Goal: Task Accomplishment & Management: Manage account settings

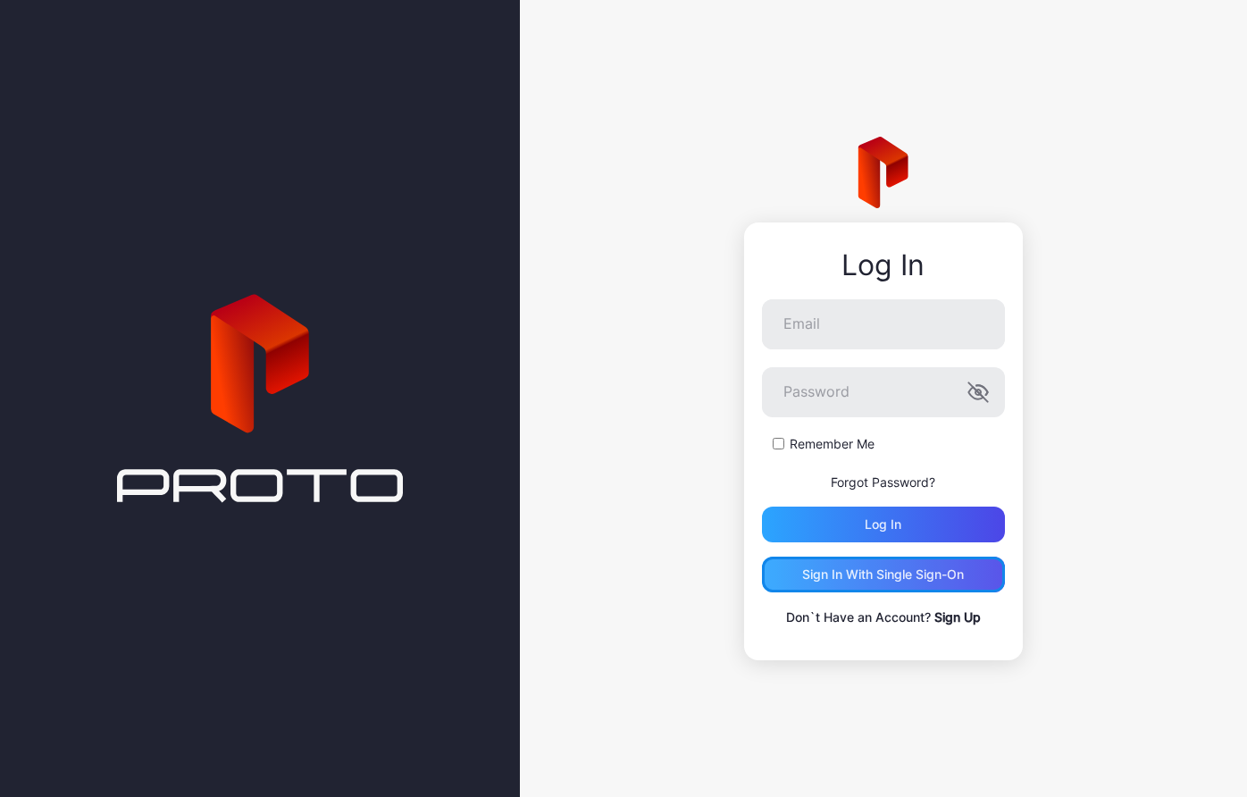
click at [885, 578] on div "Sign in With Single Sign-On" at bounding box center [883, 574] width 162 height 14
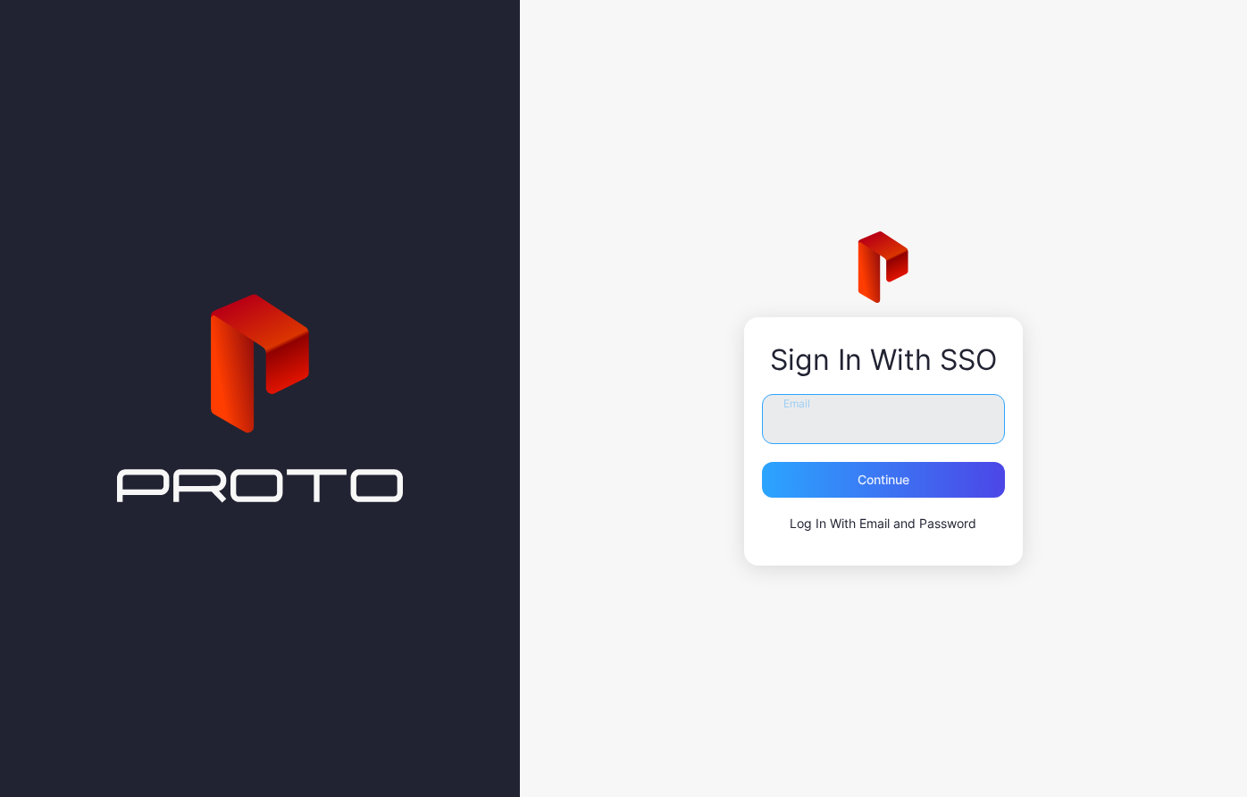
drag, startPoint x: 883, startPoint y: 417, endPoint x: 876, endPoint y: 372, distance: 46.1
click at [883, 417] on input "Email" at bounding box center [883, 419] width 243 height 50
type input "**********"
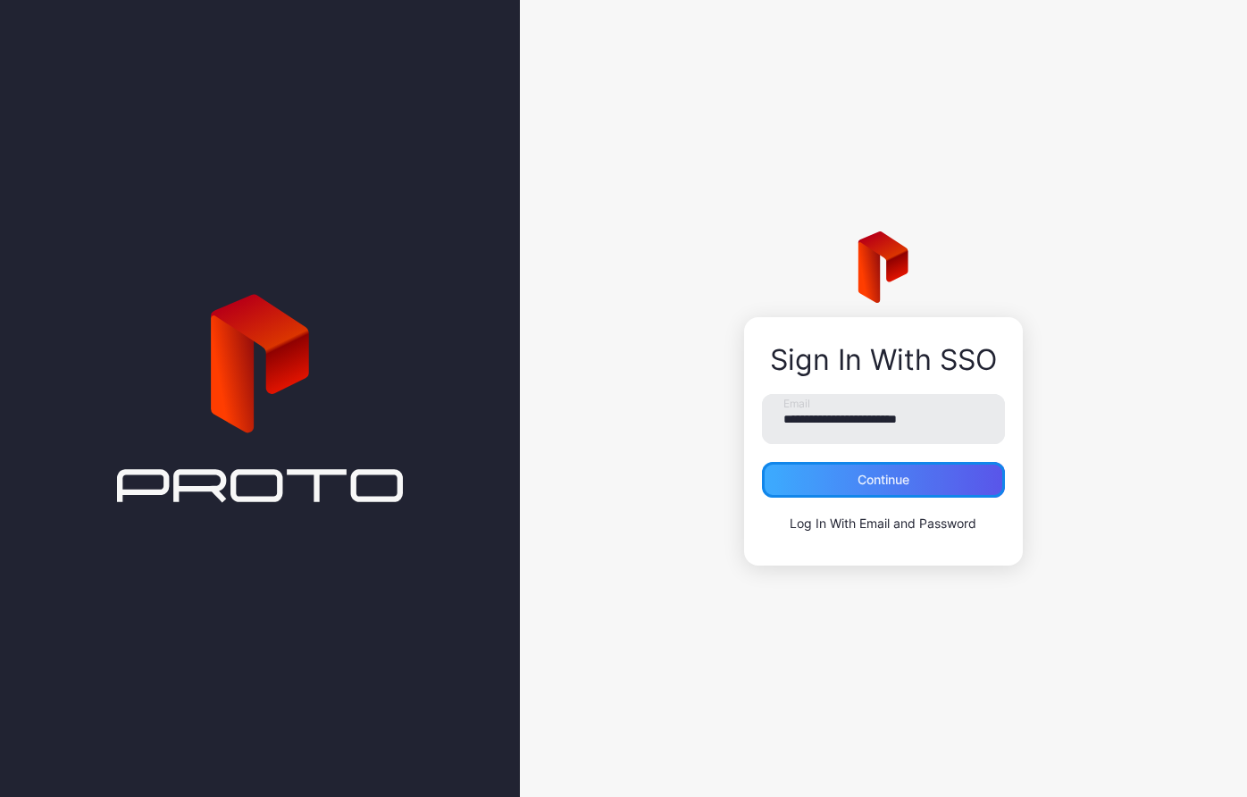
click at [878, 471] on div "Continue" at bounding box center [883, 480] width 243 height 36
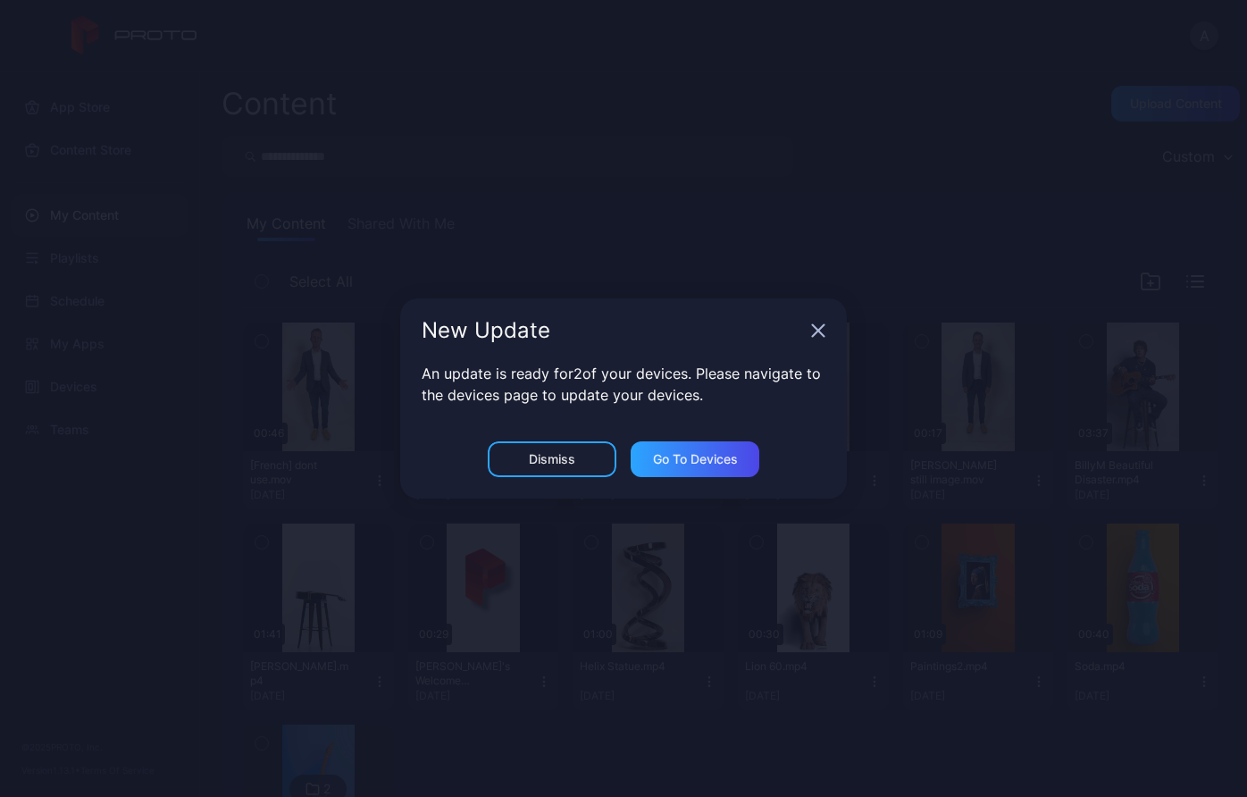
click at [818, 331] on icon "button" at bounding box center [819, 331] width 12 height 12
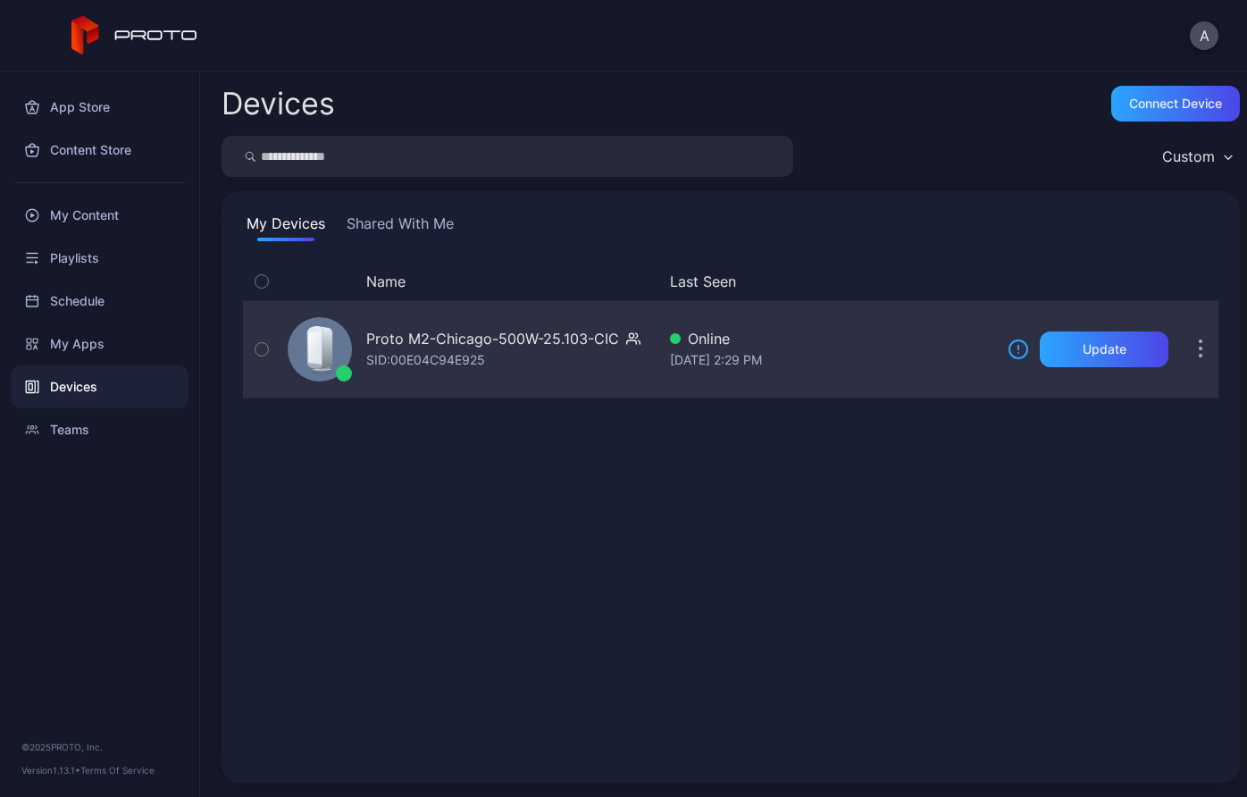
click at [1186, 352] on button "button" at bounding box center [1201, 349] width 36 height 36
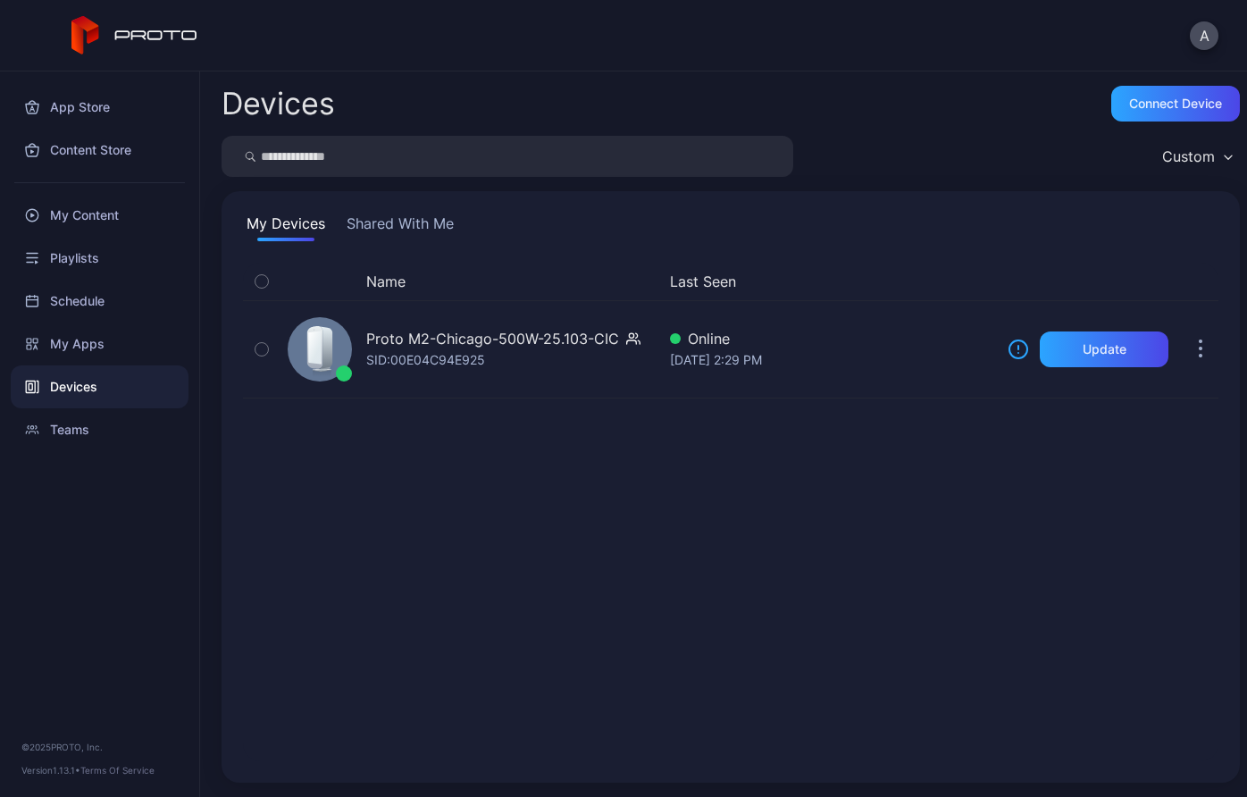
click at [765, 566] on div "Name Last Seen Proto M2-[GEOGRAPHIC_DATA]-500W-25.103-CIC SID: 00E04C94E925 Onl…" at bounding box center [731, 512] width 976 height 499
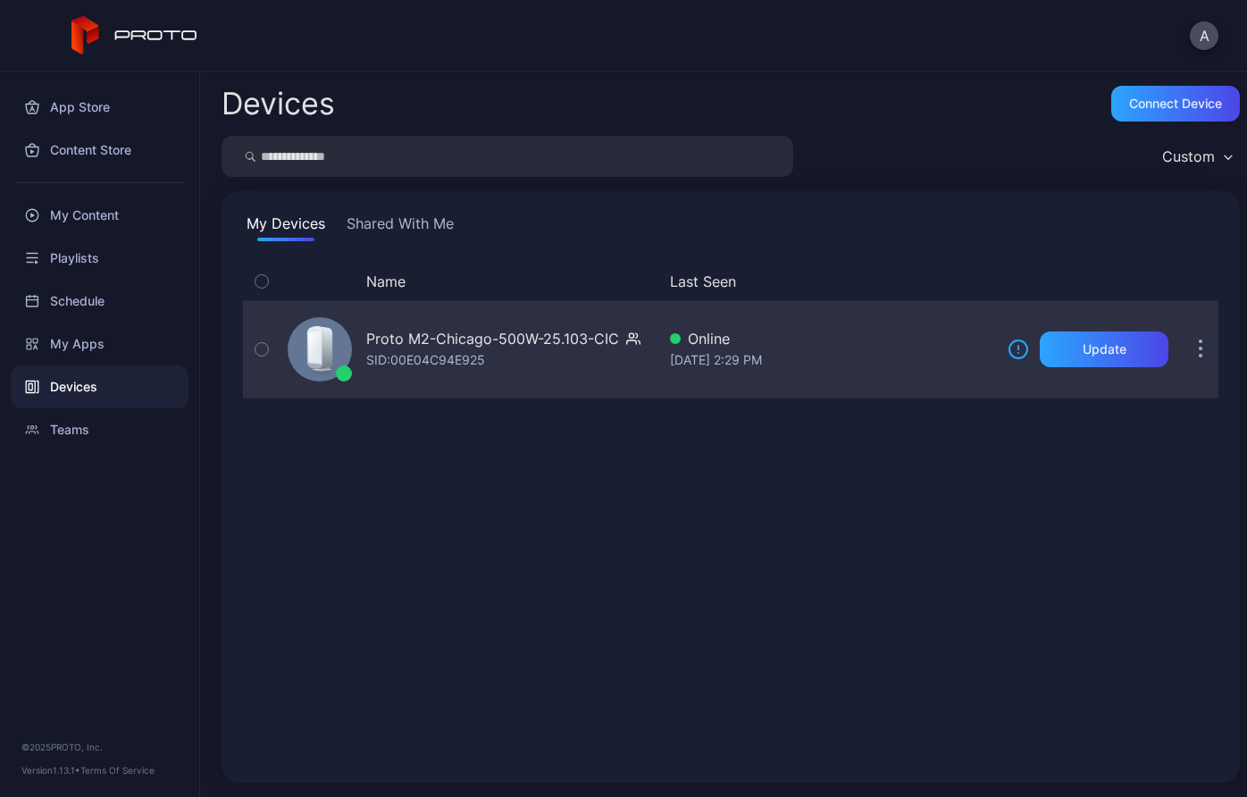
click at [438, 331] on div "Proto M2-Chicago-500W-25.103-CIC" at bounding box center [492, 338] width 253 height 21
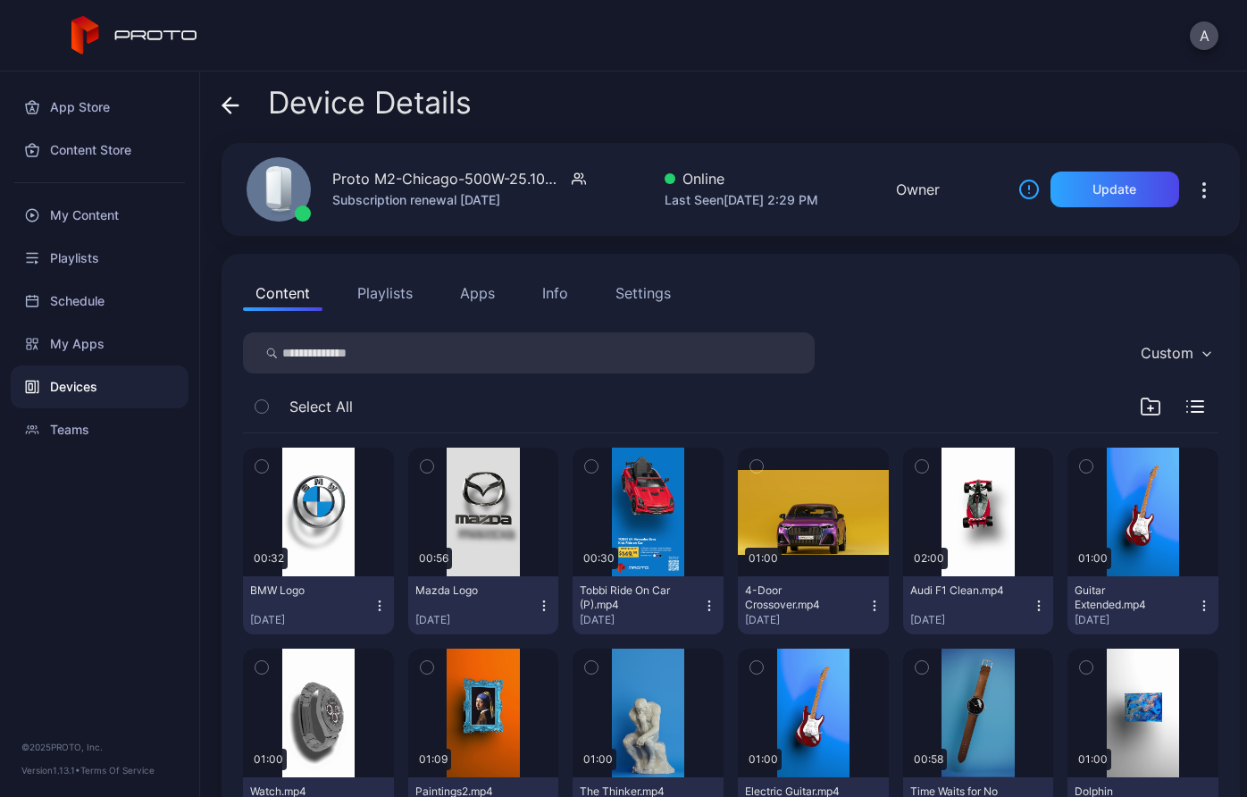
click at [558, 289] on div "Info" at bounding box center [555, 292] width 26 height 21
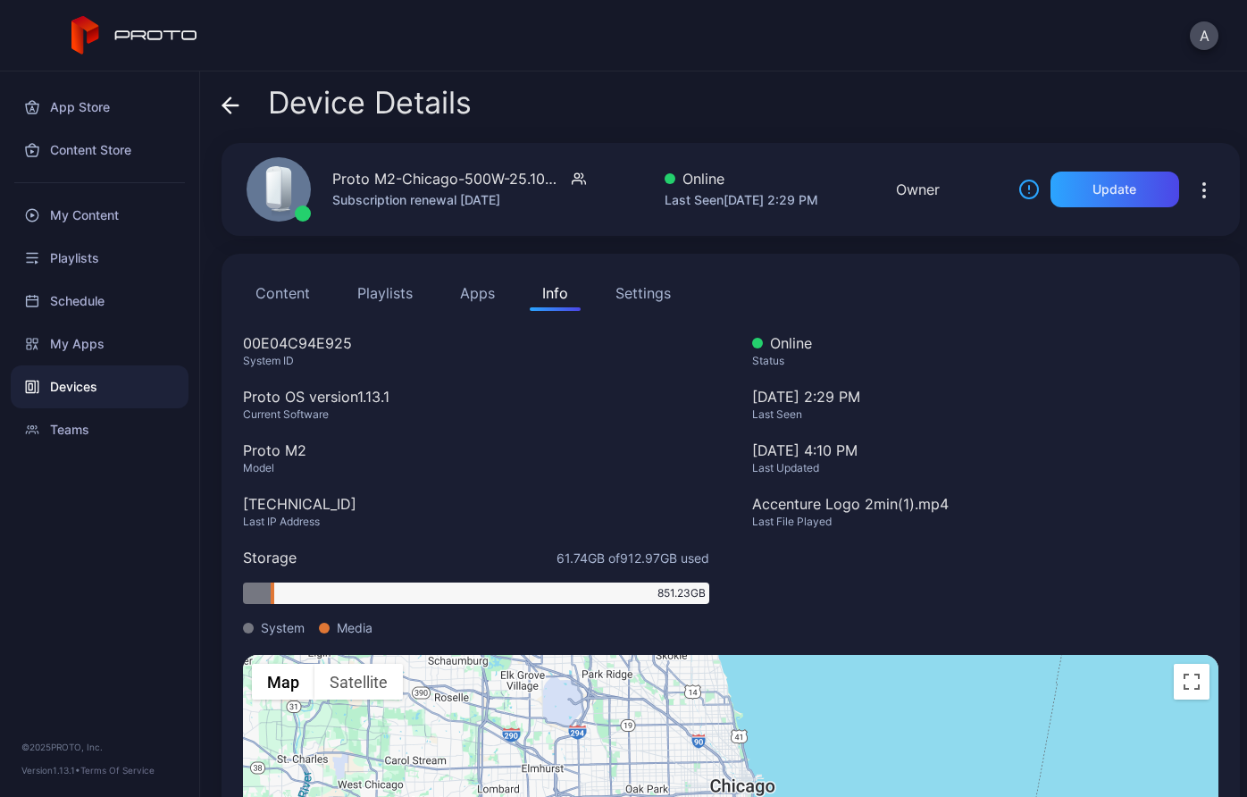
click at [643, 293] on div "Settings" at bounding box center [643, 292] width 55 height 21
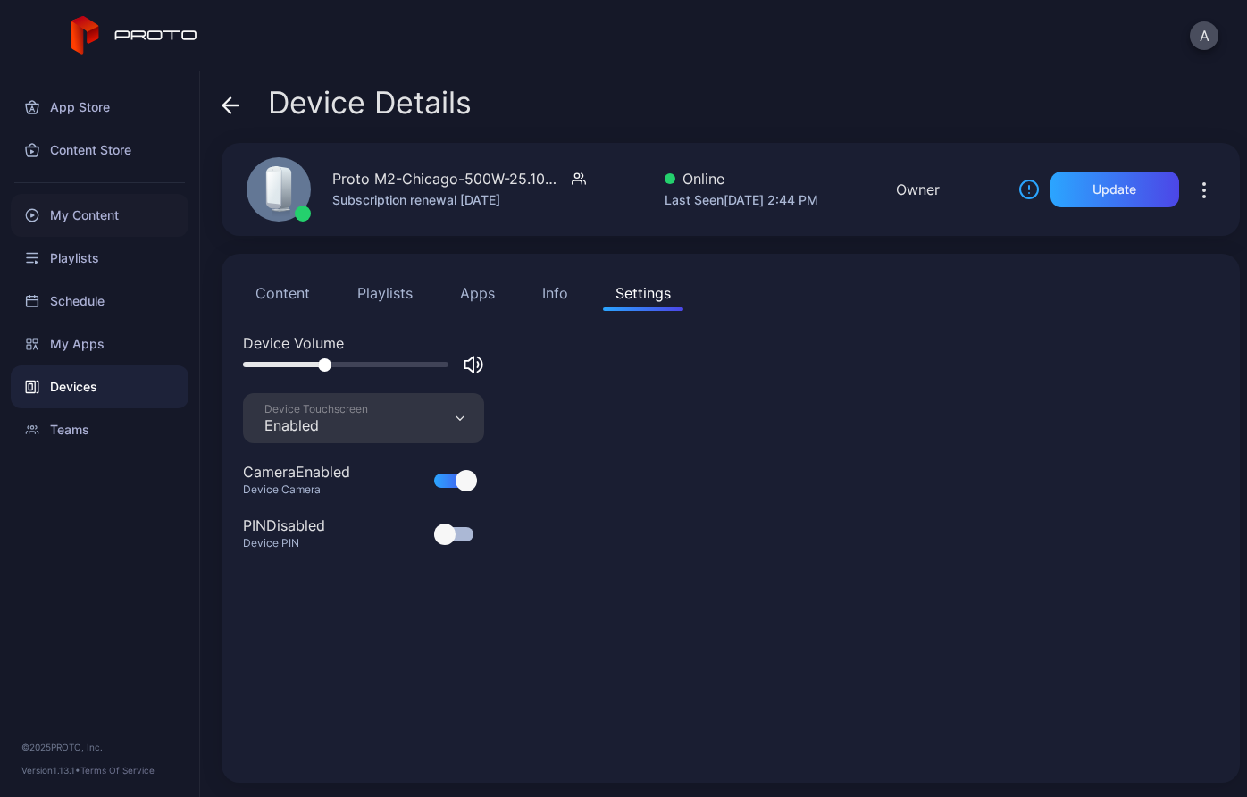
click at [74, 215] on div "My Content" at bounding box center [100, 215] width 178 height 43
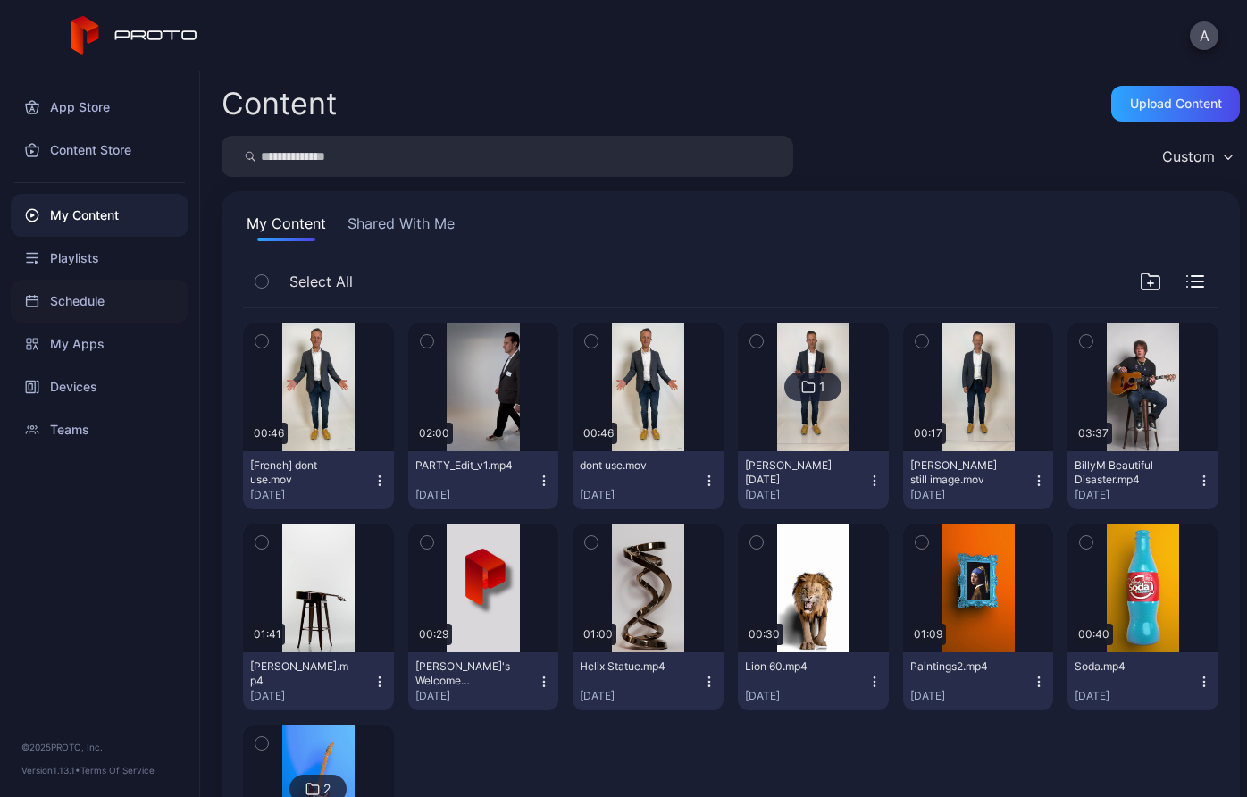
click at [71, 308] on div "Schedule" at bounding box center [100, 301] width 178 height 43
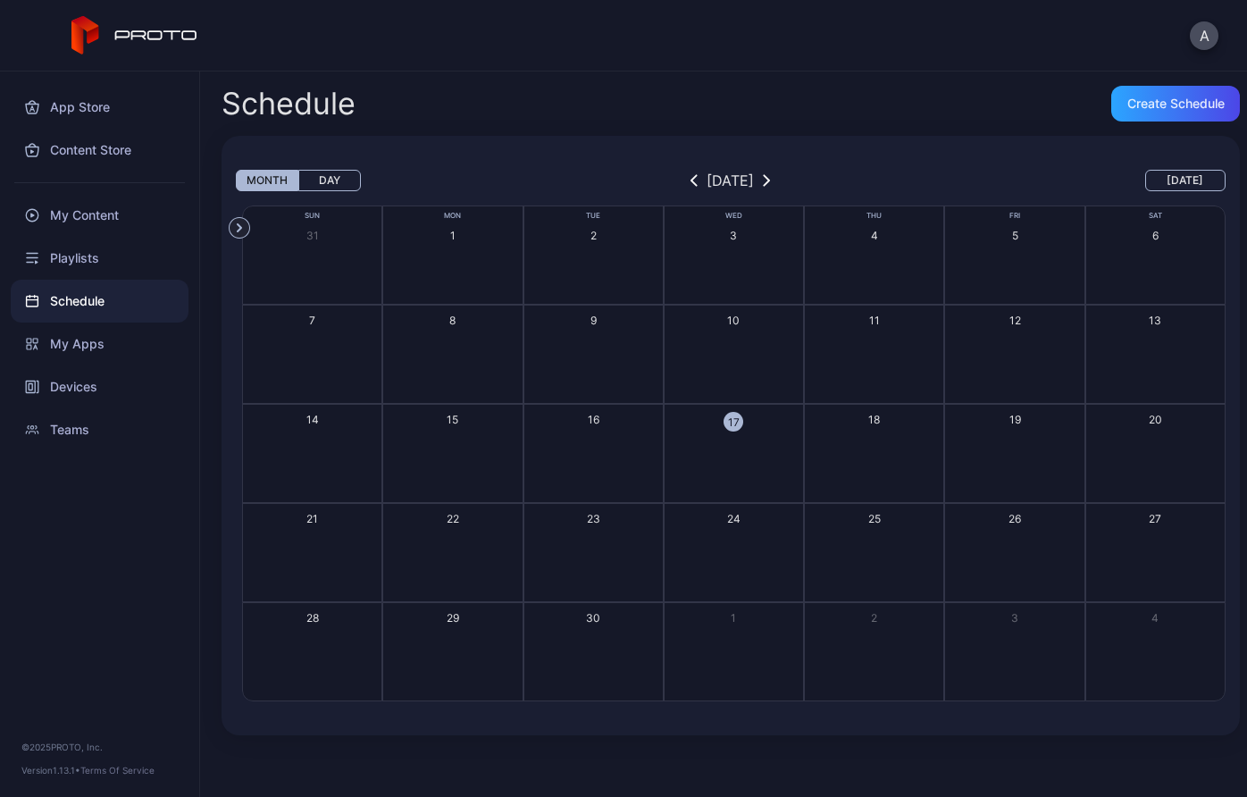
click at [72, 280] on div "Schedule" at bounding box center [100, 301] width 178 height 43
click at [74, 247] on div "Playlists" at bounding box center [100, 258] width 178 height 43
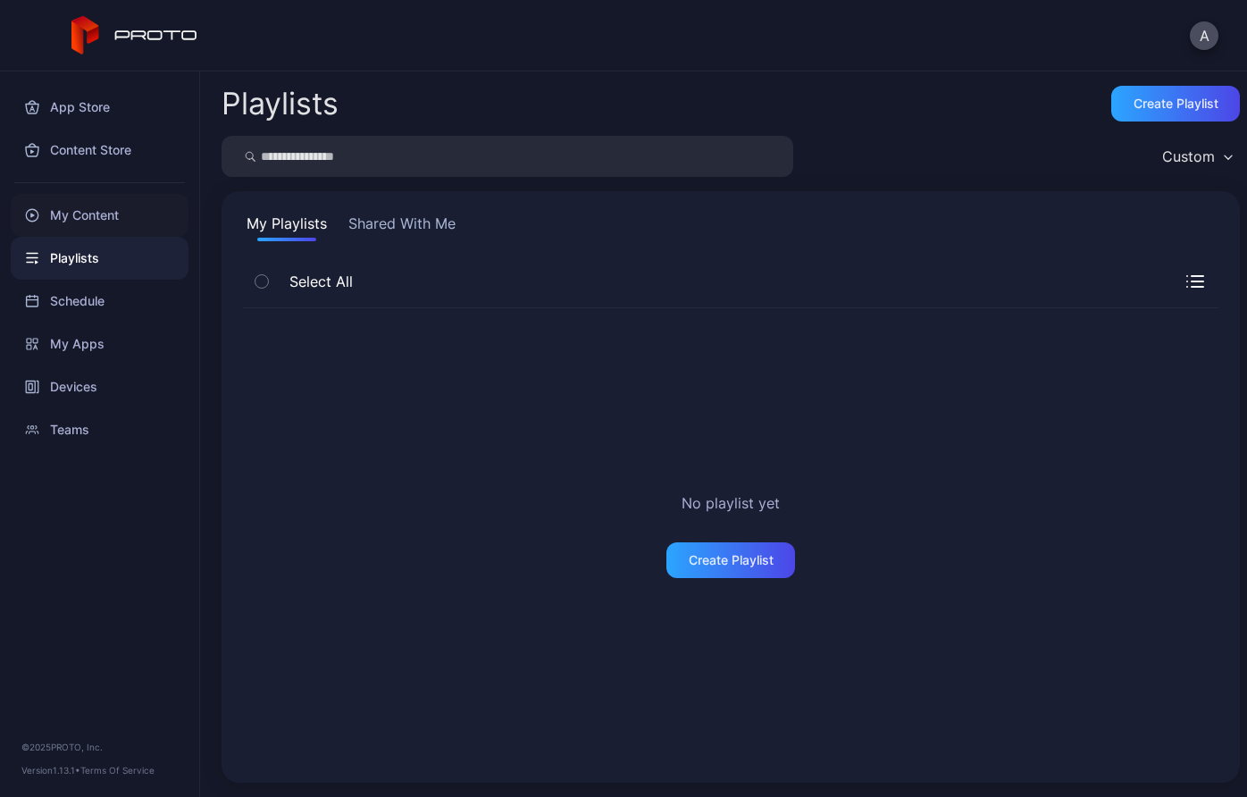
click at [78, 207] on div "My Content" at bounding box center [100, 215] width 178 height 43
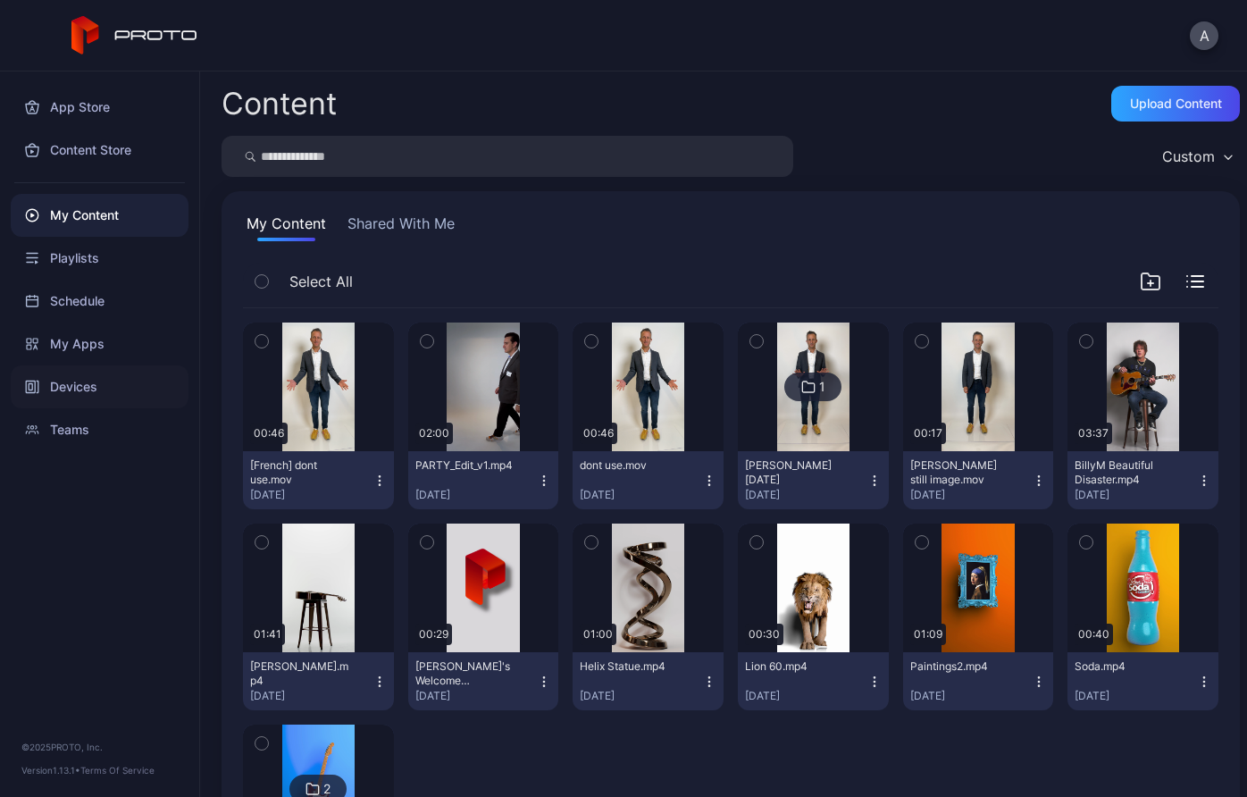
click at [80, 383] on div "Devices" at bounding box center [100, 386] width 178 height 43
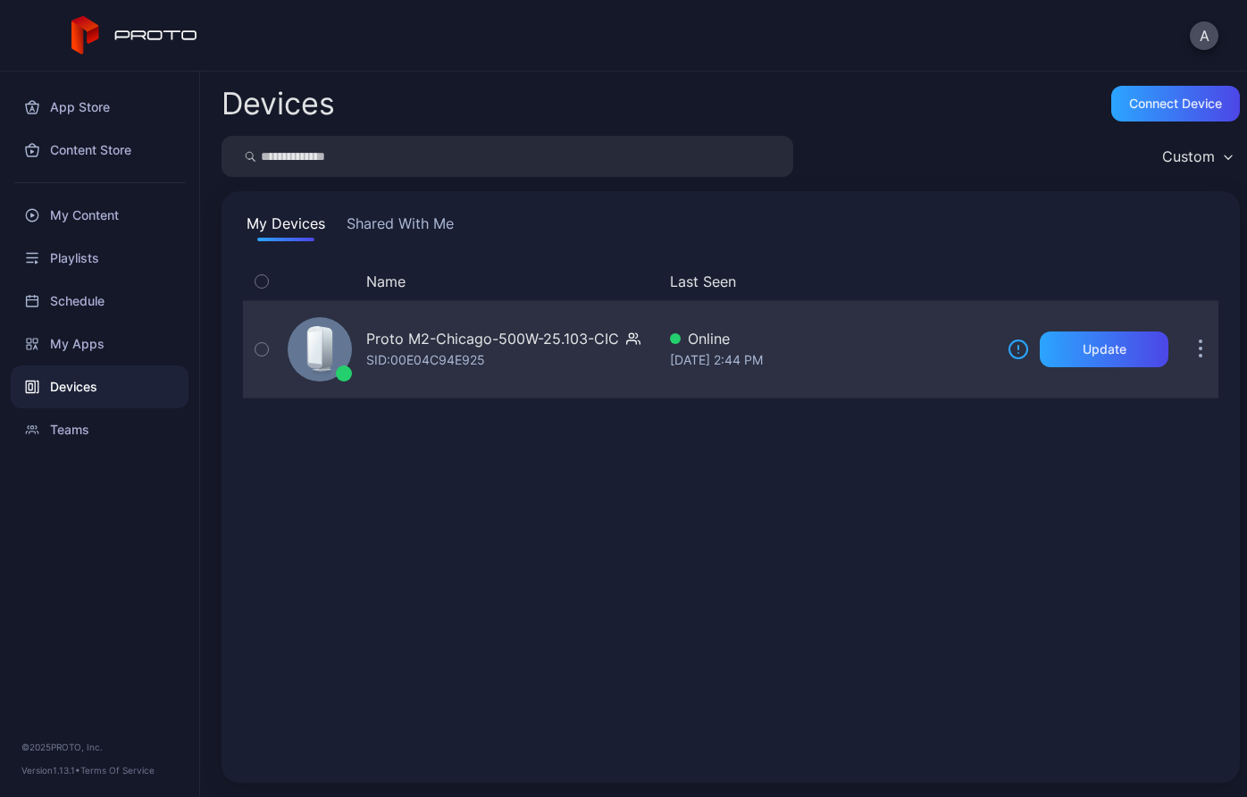
click at [550, 331] on div "Proto M2-Chicago-500W-25.103-CIC" at bounding box center [492, 338] width 253 height 21
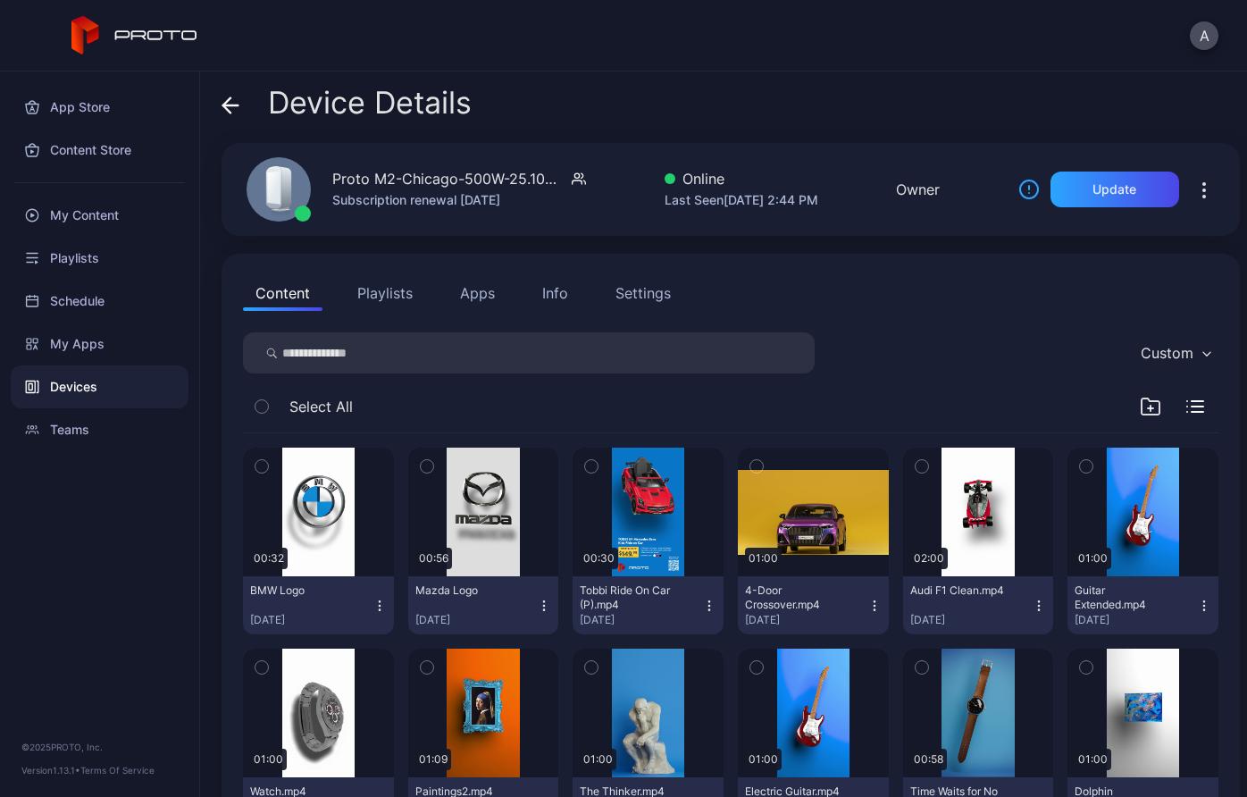
click at [1203, 185] on icon "button" at bounding box center [1204, 184] width 2 height 2
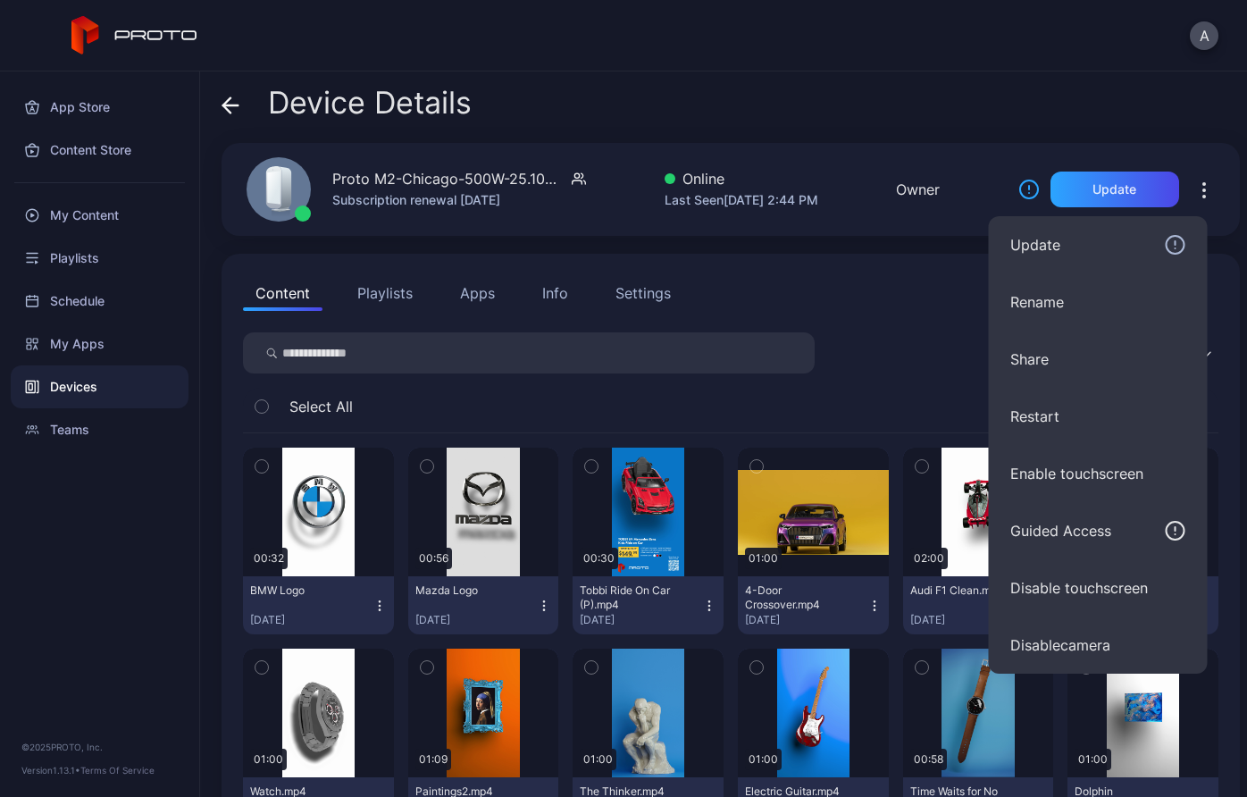
click at [679, 294] on button "Settings" at bounding box center [643, 293] width 80 height 36
